Goal: Task Accomplishment & Management: Use online tool/utility

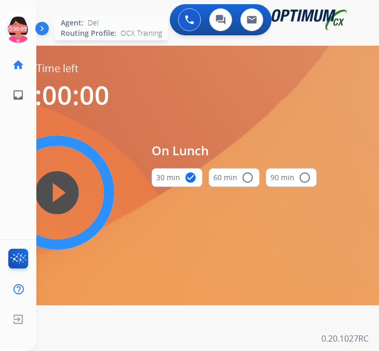
scroll to position [8, 0]
click at [22, 12] on icon at bounding box center [19, 29] width 34 height 34
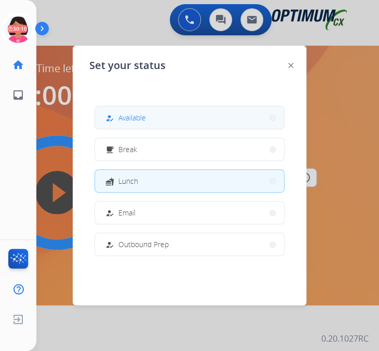
click at [168, 109] on button "how_to_reg Available" at bounding box center [189, 118] width 189 height 22
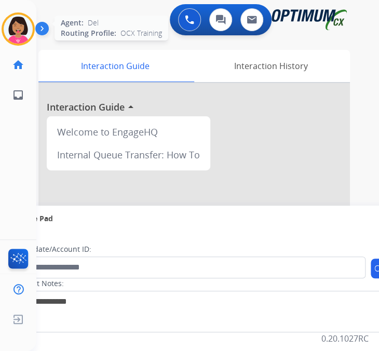
click at [21, 15] on img at bounding box center [18, 29] width 29 height 29
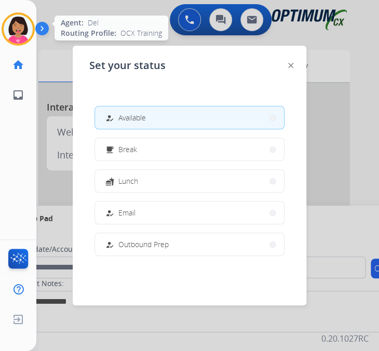
click at [21, 15] on img at bounding box center [18, 29] width 29 height 29
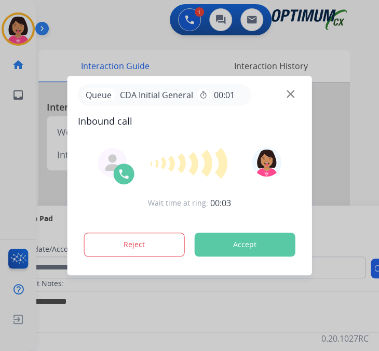
click at [80, 114] on span "Inbound call" at bounding box center [190, 121] width 224 height 15
click at [295, 90] on img at bounding box center [291, 94] width 8 height 8
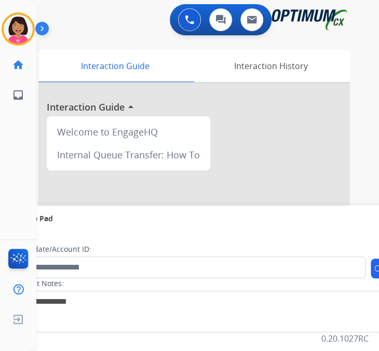
click at [22, 151] on div "Del Available Edit Avatar Agent: Del Routing Profile: OCX Training home Home Ho…" at bounding box center [18, 175] width 36 height 351
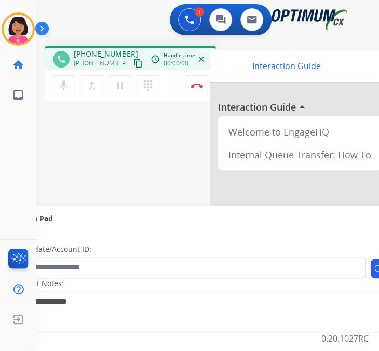
click at [44, 108] on div "phone [PHONE_NUMBER] [PHONE_NUMBER] content_copy access_time Call metrics Queue…" at bounding box center [195, 253] width 318 height 433
click at [132, 57] on button "content_copy" at bounding box center [138, 63] width 12 height 12
click at [58, 80] on mat-icon "mic" at bounding box center [64, 86] width 12 height 12
click at [58, 80] on mat-icon "mic_off" at bounding box center [64, 86] width 12 height 12
click at [196, 75] on button "Disconnect" at bounding box center [197, 86] width 22 height 22
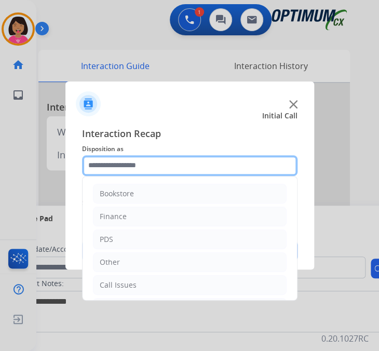
click at [216, 163] on input "text" at bounding box center [190, 165] width 216 height 21
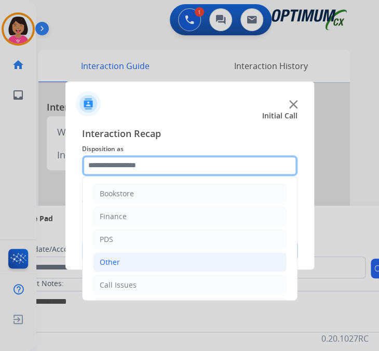
scroll to position [53, 0]
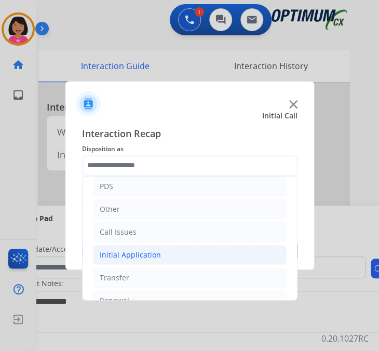
click at [174, 245] on li "Initial Application" at bounding box center [190, 255] width 194 height 20
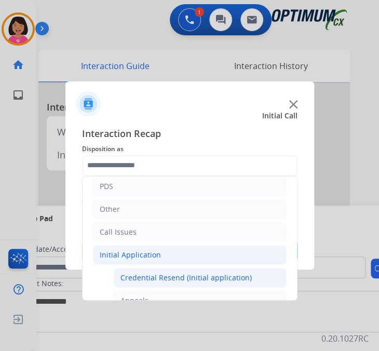
click at [178, 273] on div "Credential Resend (Initial application)" at bounding box center [186, 278] width 131 height 10
type input "**********"
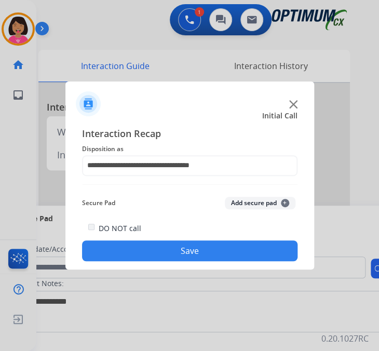
click at [178, 241] on button "Save" at bounding box center [190, 251] width 216 height 21
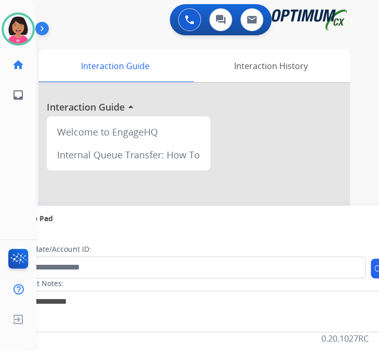
click at [42, 120] on div "swap_horiz Break voice bridge close_fullscreen Connect 3-Way Call merge_type Se…" at bounding box center [195, 253] width 318 height 433
click at [33, 101] on div at bounding box center [189, 175] width 379 height 351
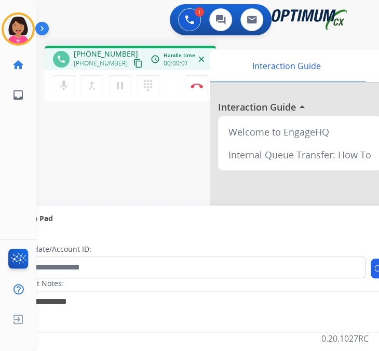
click at [134, 59] on mat-icon "content_copy" at bounding box center [138, 63] width 9 height 9
click at [30, 108] on div "Del Busy Edit Avatar Agent: [PERSON_NAME] Profile: OCX Training home Home Home …" at bounding box center [18, 175] width 36 height 351
click at [195, 83] on img at bounding box center [197, 85] width 12 height 5
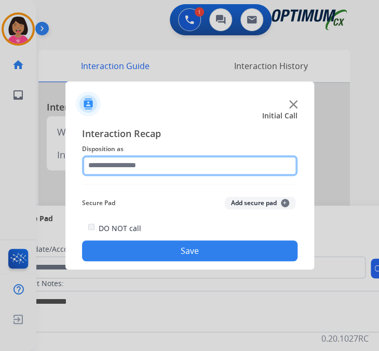
click at [197, 164] on input "text" at bounding box center [190, 165] width 216 height 21
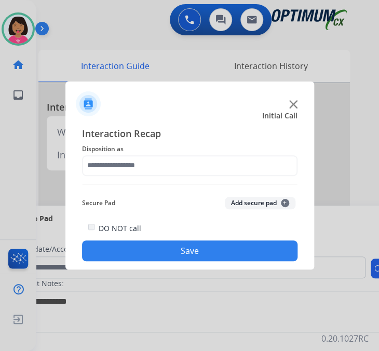
click at [42, 142] on div at bounding box center [189, 175] width 379 height 351
click at [293, 110] on div at bounding box center [189, 100] width 249 height 36
click at [302, 109] on div at bounding box center [189, 100] width 249 height 36
click at [298, 109] on img at bounding box center [293, 104] width 8 height 8
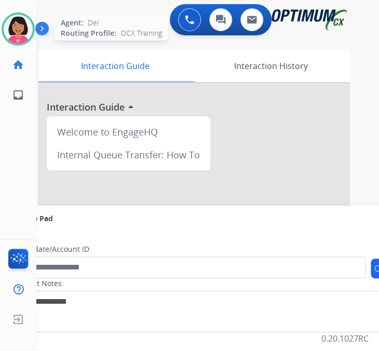
click at [19, 15] on img at bounding box center [18, 29] width 29 height 29
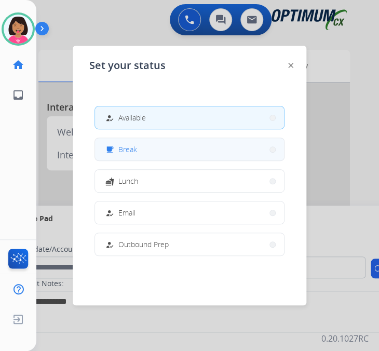
click at [120, 144] on span "Break" at bounding box center [127, 149] width 19 height 11
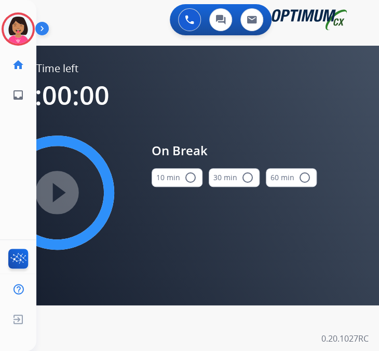
click at [165, 168] on button "10 min radio_button_unchecked" at bounding box center [177, 177] width 51 height 19
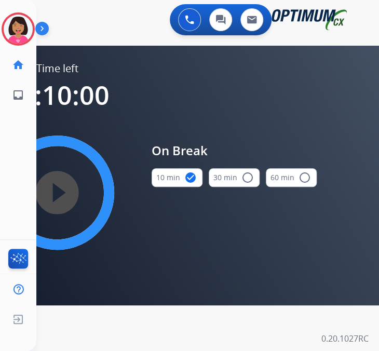
click at [63, 187] on mat-icon "play_circle_filled" at bounding box center [57, 193] width 12 height 12
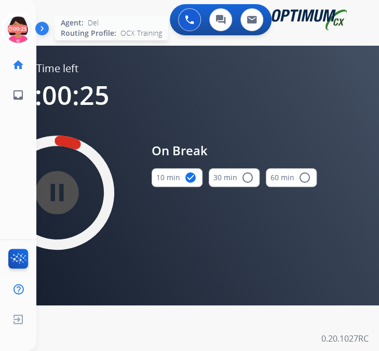
click at [14, 12] on icon at bounding box center [19, 29] width 34 height 34
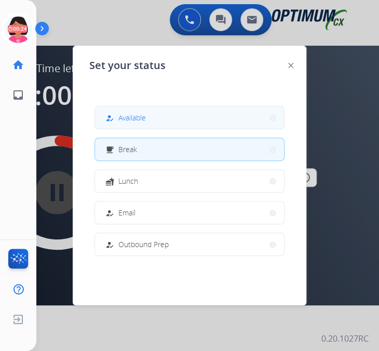
click at [133, 107] on button "how_to_reg Available" at bounding box center [189, 118] width 189 height 22
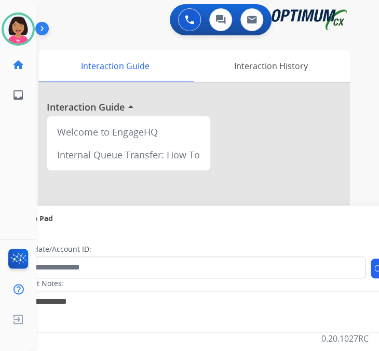
click at [23, 180] on div "Del Available Edit Avatar Agent: Del Routing Profile: OCX Training home Home Ho…" at bounding box center [18, 175] width 36 height 351
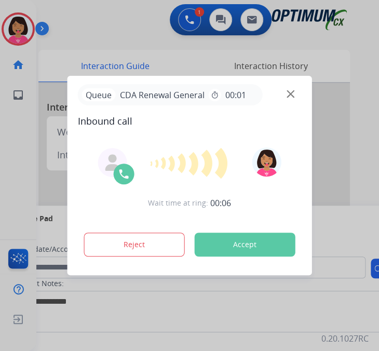
click at [276, 64] on div at bounding box center [189, 175] width 379 height 351
click at [293, 90] on img at bounding box center [291, 94] width 8 height 8
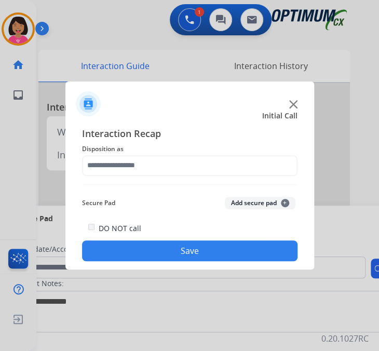
click at [293, 90] on div at bounding box center [189, 175] width 379 height 351
drag, startPoint x: 292, startPoint y: 96, endPoint x: 299, endPoint y: 117, distance: 22.5
click at [0, 117] on app-contact-recap-modal "Initial Call Interaction Recap Disposition as Secure Pad Add secure pad + DO NO…" at bounding box center [0, 175] width 0 height 351
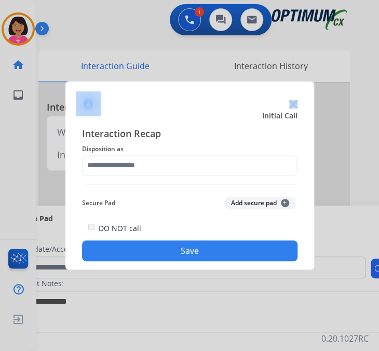
click at [298, 109] on img at bounding box center [293, 104] width 8 height 8
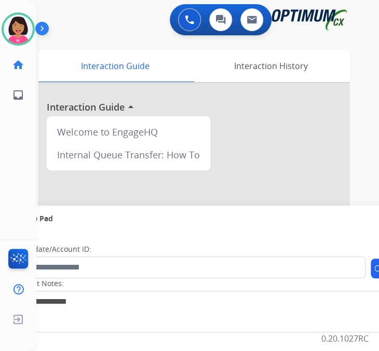
scroll to position [8, 0]
click at [19, 19] on img at bounding box center [18, 29] width 29 height 29
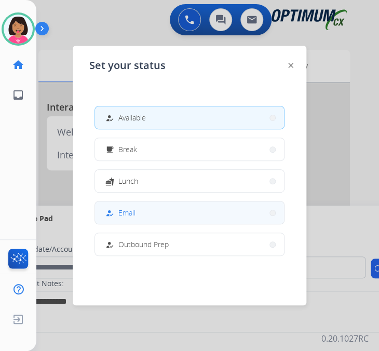
click at [139, 202] on button "how_to_reg Email" at bounding box center [189, 213] width 189 height 22
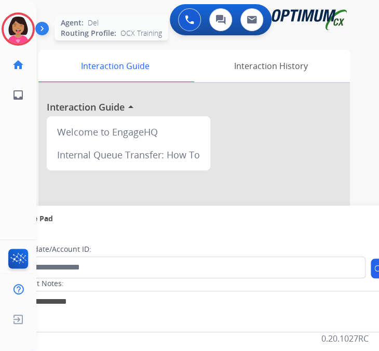
click at [23, 15] on img at bounding box center [18, 29] width 29 height 29
